Goal: Transaction & Acquisition: Purchase product/service

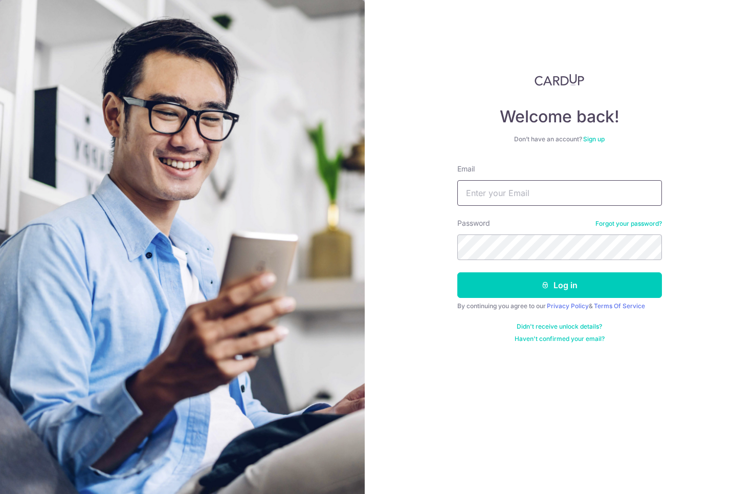
type input "[EMAIL_ADDRESS][DOMAIN_NAME]"
click at [559, 285] on button "Log in" at bounding box center [559, 285] width 205 height 26
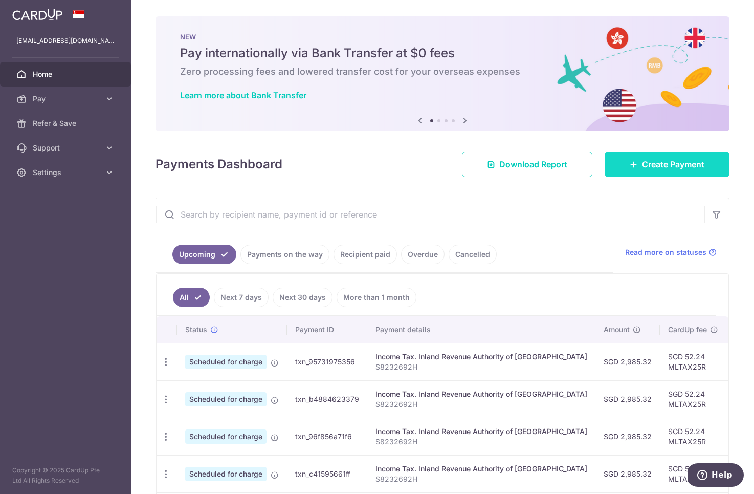
click at [646, 161] on span "Create Payment" at bounding box center [673, 164] width 62 height 12
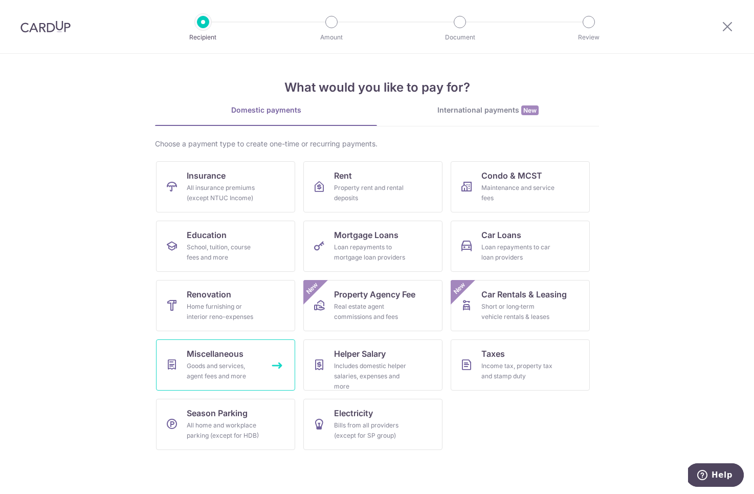
click at [260, 363] on div "Goods and services, agent fees and more" at bounding box center [224, 371] width 74 height 20
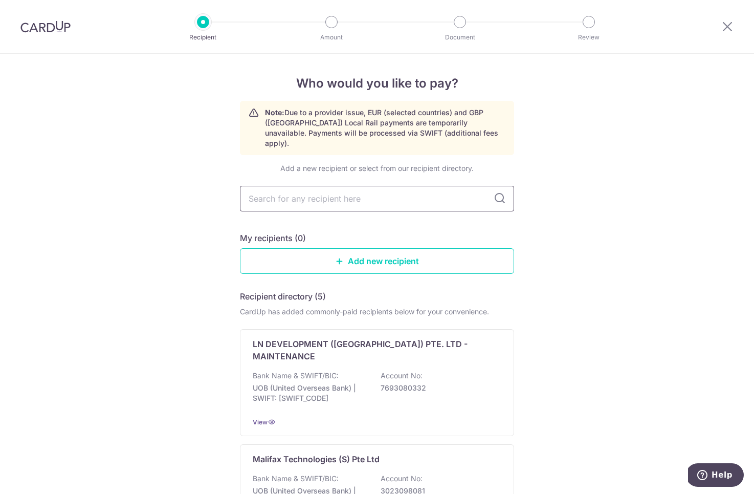
click at [370, 196] on input "text" at bounding box center [377, 199] width 274 height 26
click at [402, 248] on link "Add new recipient" at bounding box center [377, 261] width 274 height 26
